Goal: Navigation & Orientation: Find specific page/section

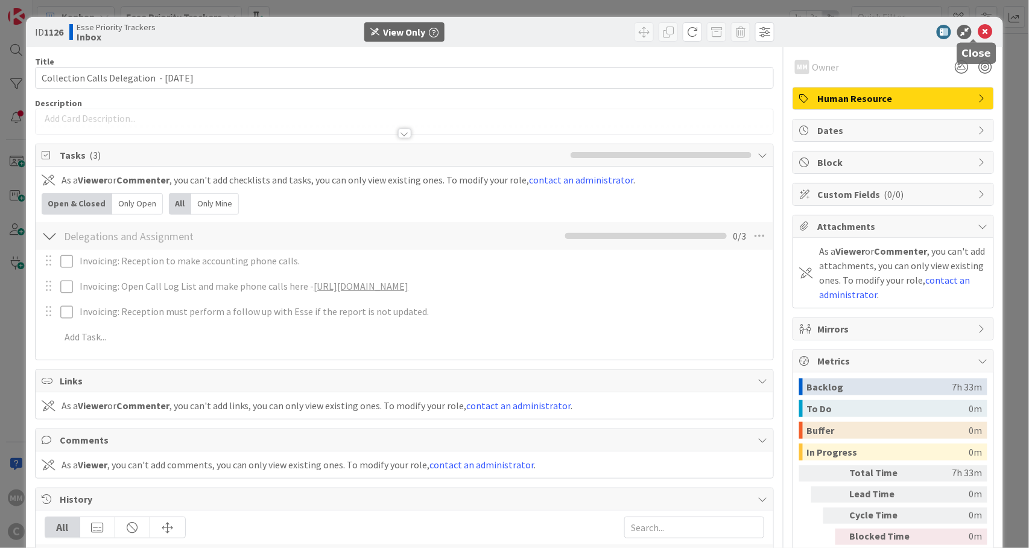
click at [980, 31] on icon at bounding box center [985, 32] width 14 height 14
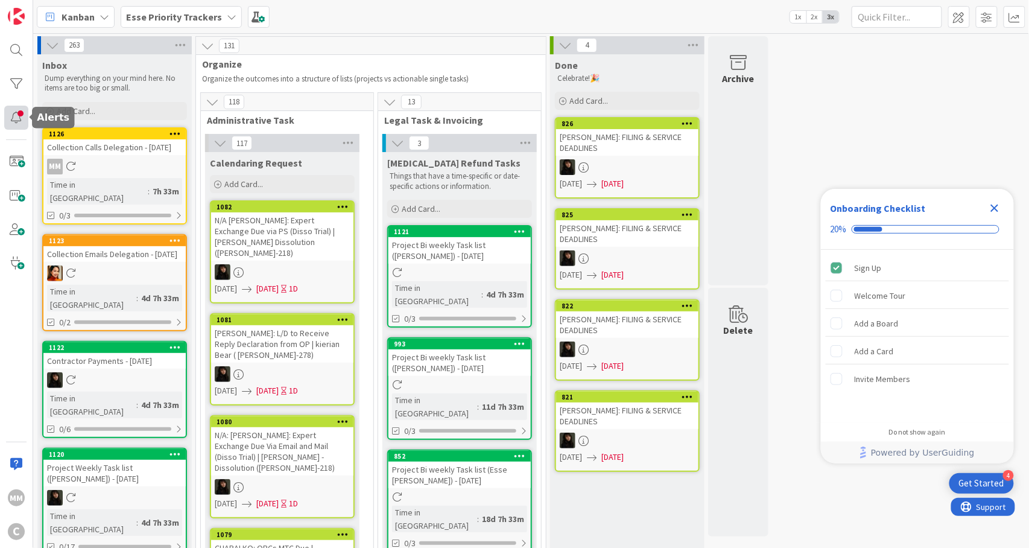
click at [18, 116] on div at bounding box center [16, 118] width 24 height 24
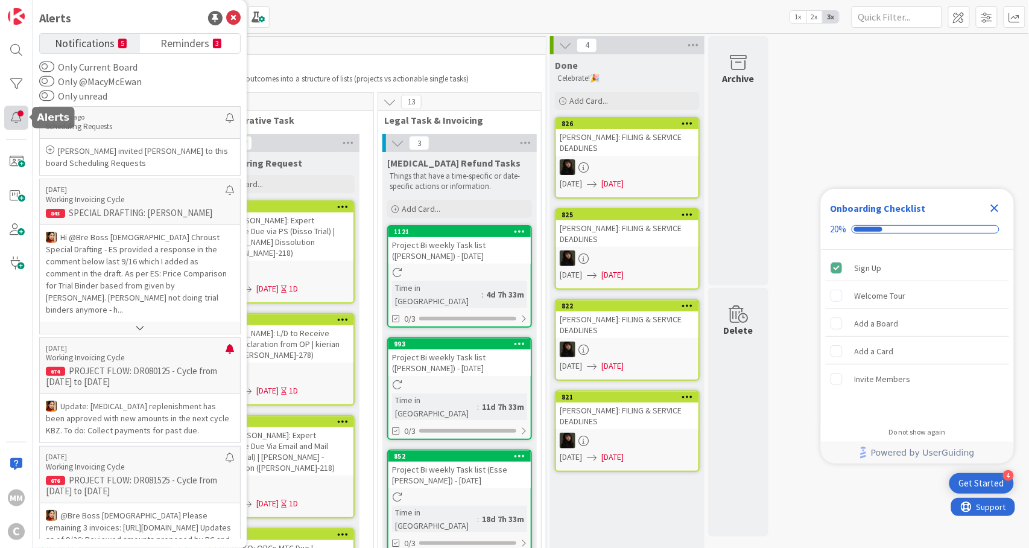
click at [18, 116] on div at bounding box center [16, 118] width 24 height 24
click at [234, 13] on icon at bounding box center [233, 18] width 14 height 14
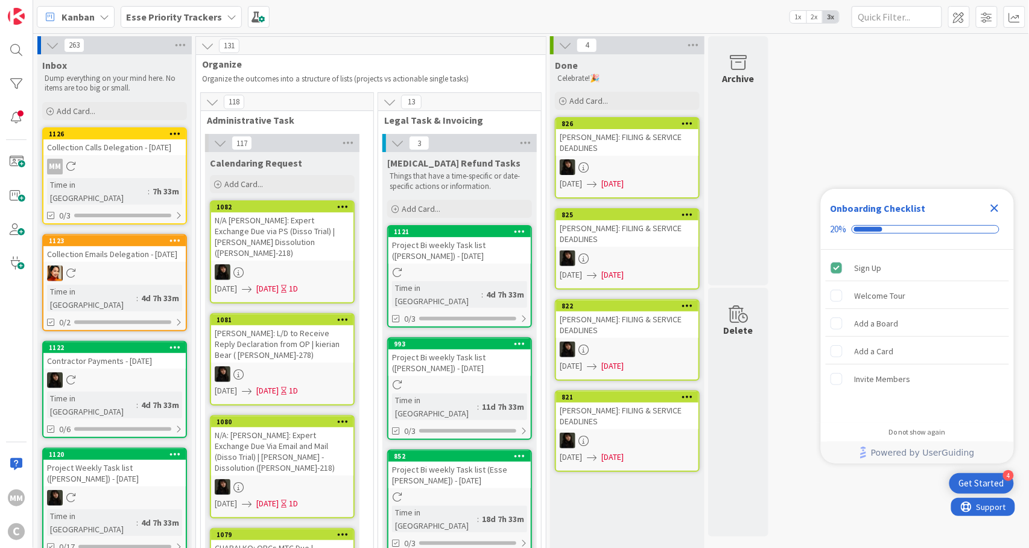
click at [381, 16] on div "Kanban Esse Priority Trackers 1x 2x 3x" at bounding box center [531, 16] width 996 height 33
